Goal: Use online tool/utility: Utilize a website feature to perform a specific function

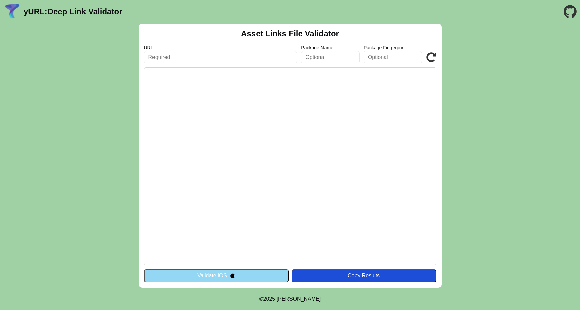
click at [176, 60] on input "text" at bounding box center [220, 57] width 153 height 12
click at [385, 58] on input "text" at bounding box center [393, 57] width 59 height 12
click at [317, 57] on input "text" at bounding box center [330, 57] width 59 height 12
click at [399, 57] on input "text" at bounding box center [393, 57] width 59 height 12
click at [214, 55] on input "text" at bounding box center [220, 57] width 153 height 12
